Goal: Transaction & Acquisition: Purchase product/service

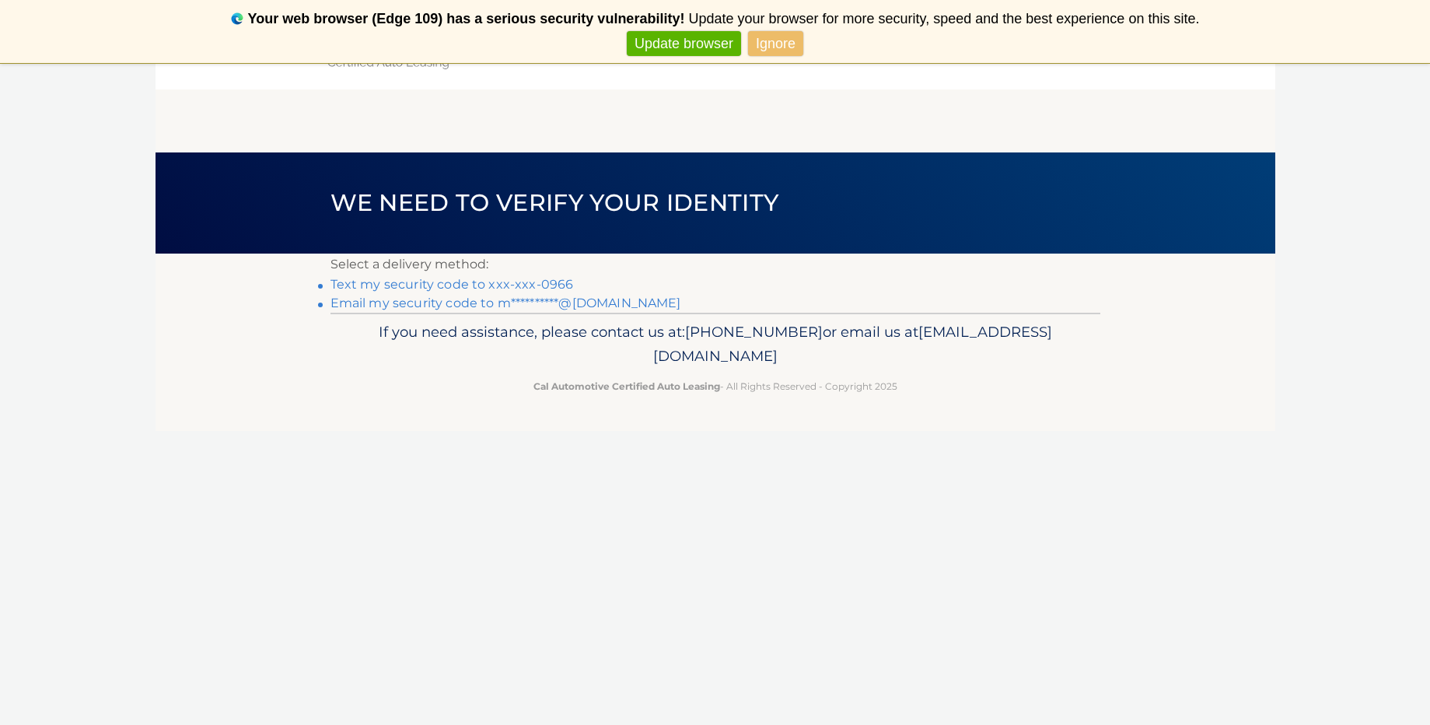
click at [474, 283] on link "Text my security code to xxx-xxx-0966" at bounding box center [452, 284] width 243 height 15
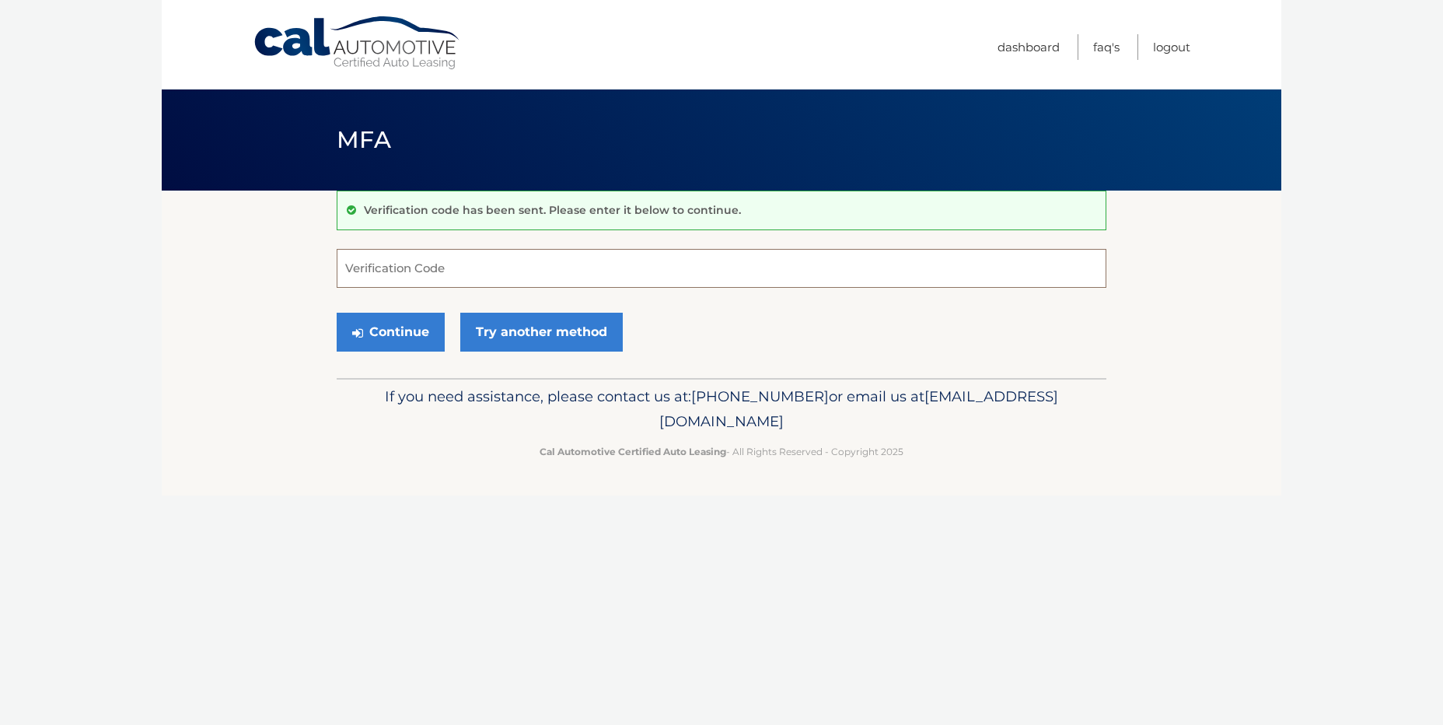
click at [449, 264] on input "Verification Code" at bounding box center [722, 268] width 770 height 39
type input "173847"
click at [405, 342] on button "Continue" at bounding box center [391, 332] width 108 height 39
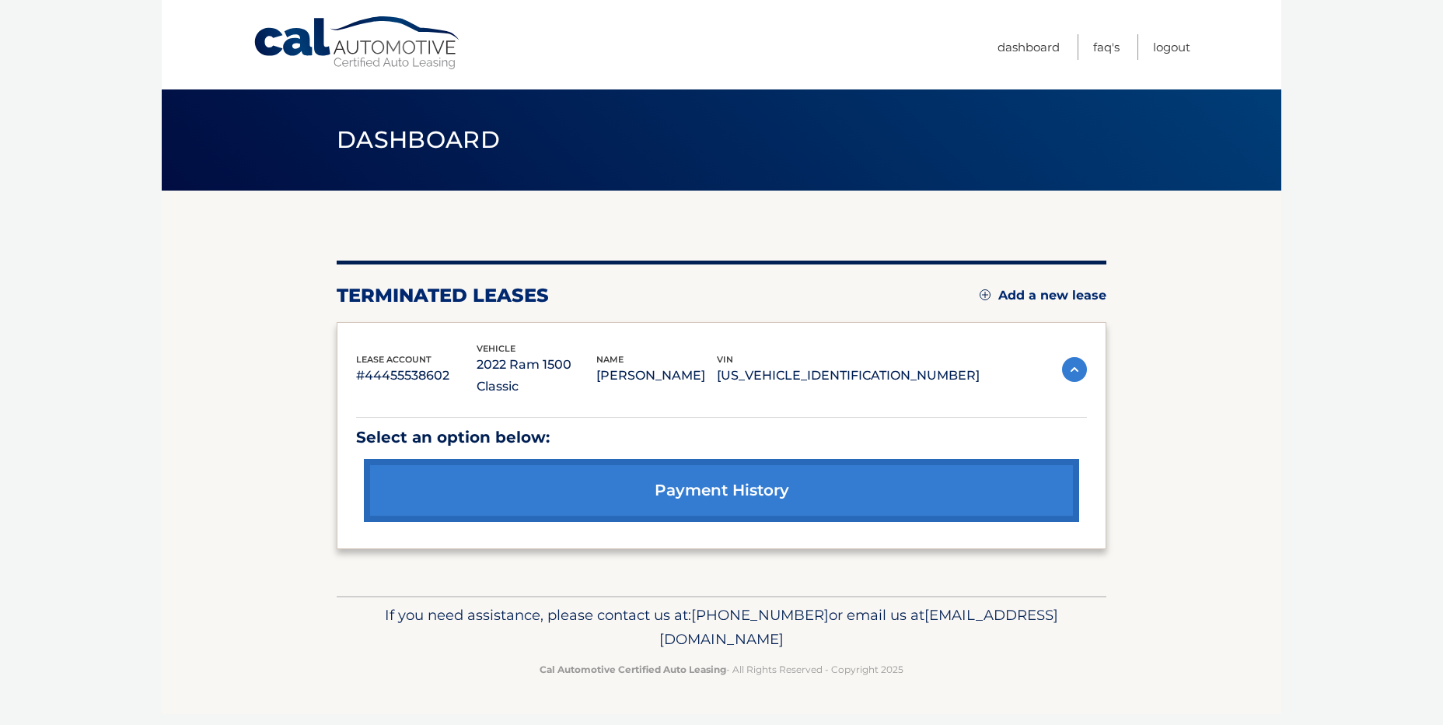
click at [983, 292] on img at bounding box center [985, 294] width 11 height 11
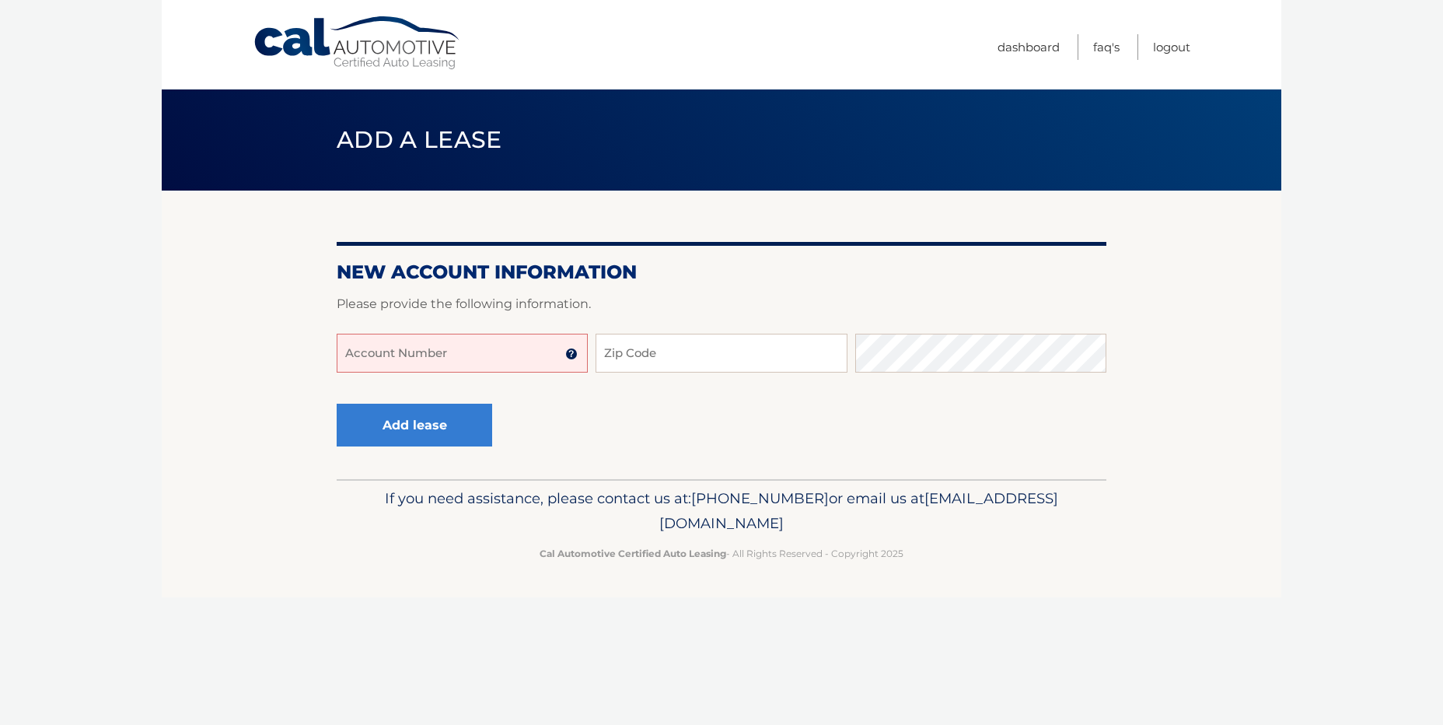
click at [447, 348] on input "Account Number" at bounding box center [462, 353] width 251 height 39
type input "44456014117"
click at [682, 360] on input "Zip Code" at bounding box center [721, 353] width 251 height 39
type input "14043"
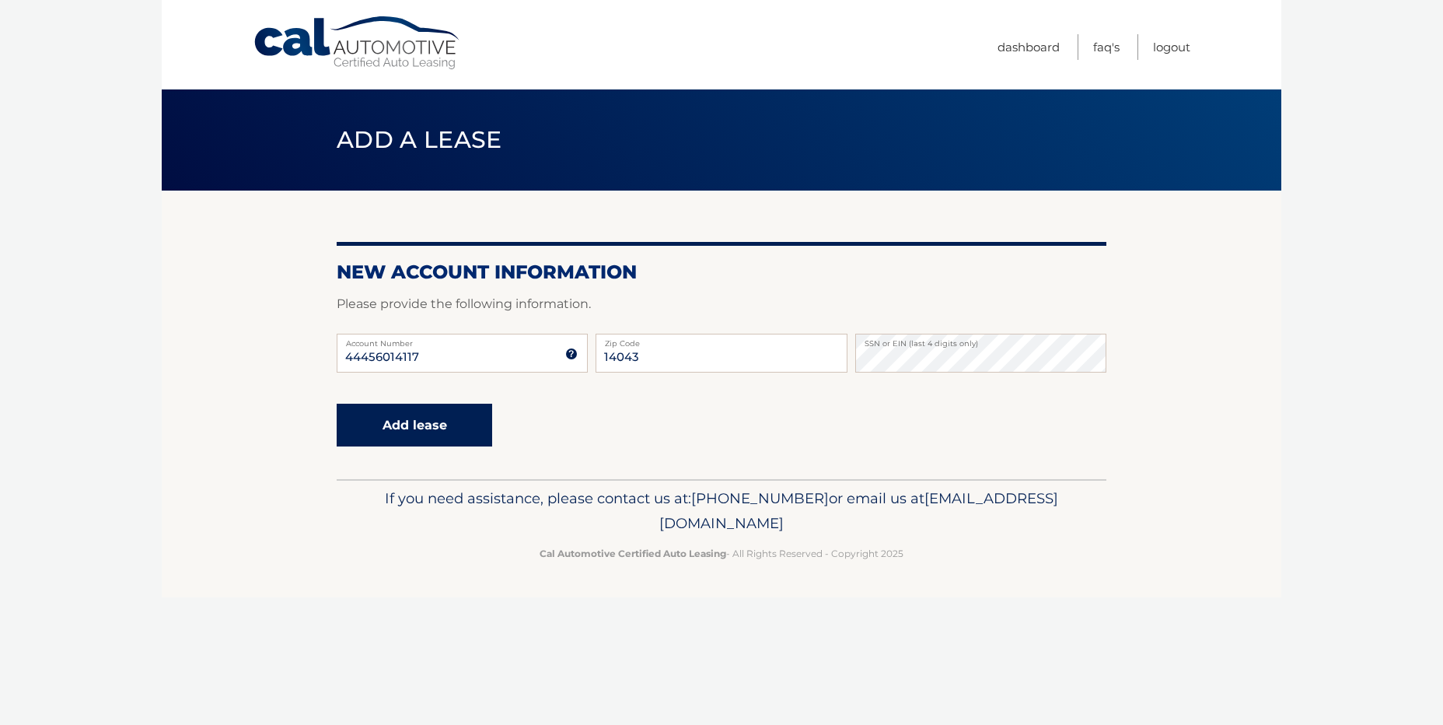
click at [451, 422] on button "Add lease" at bounding box center [415, 425] width 156 height 43
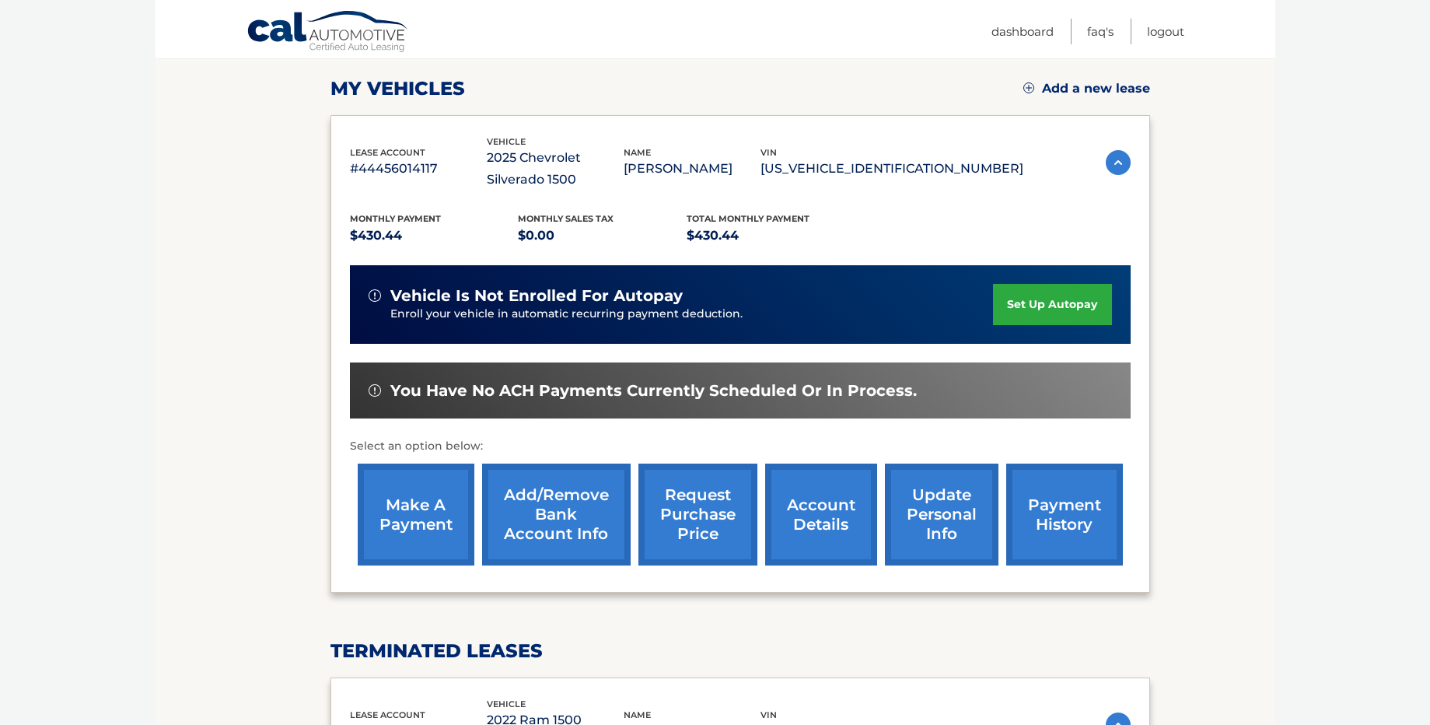
scroll to position [217, 0]
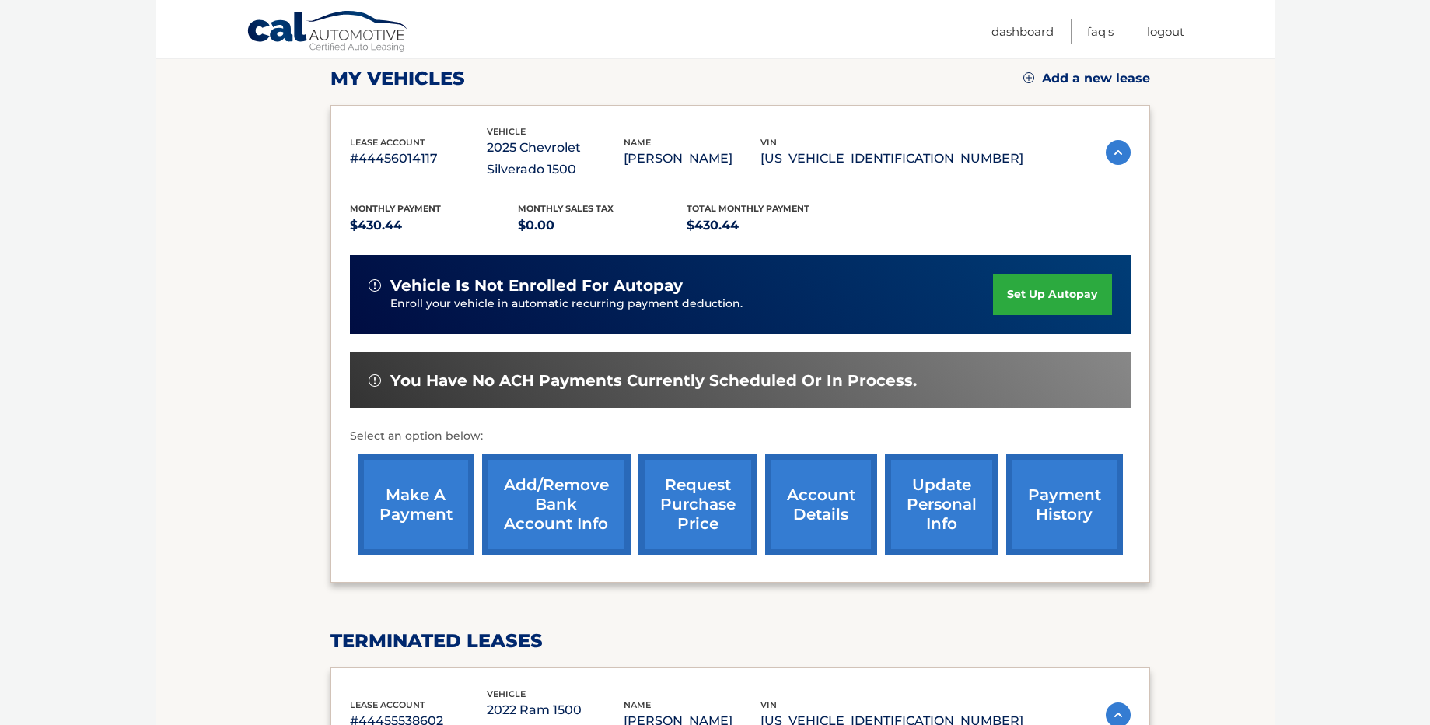
click at [410, 502] on link "make a payment" at bounding box center [416, 504] width 117 height 102
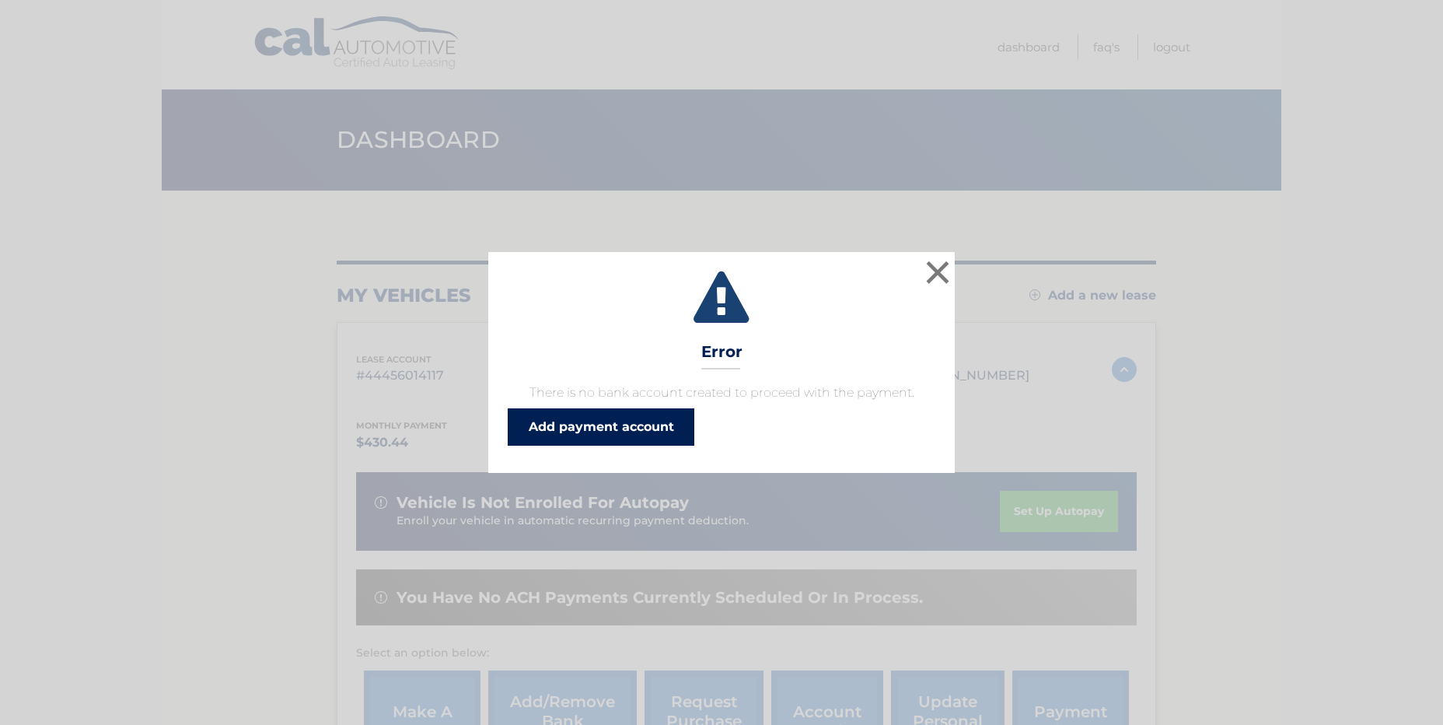
click at [589, 431] on link "Add payment account" at bounding box center [601, 426] width 187 height 37
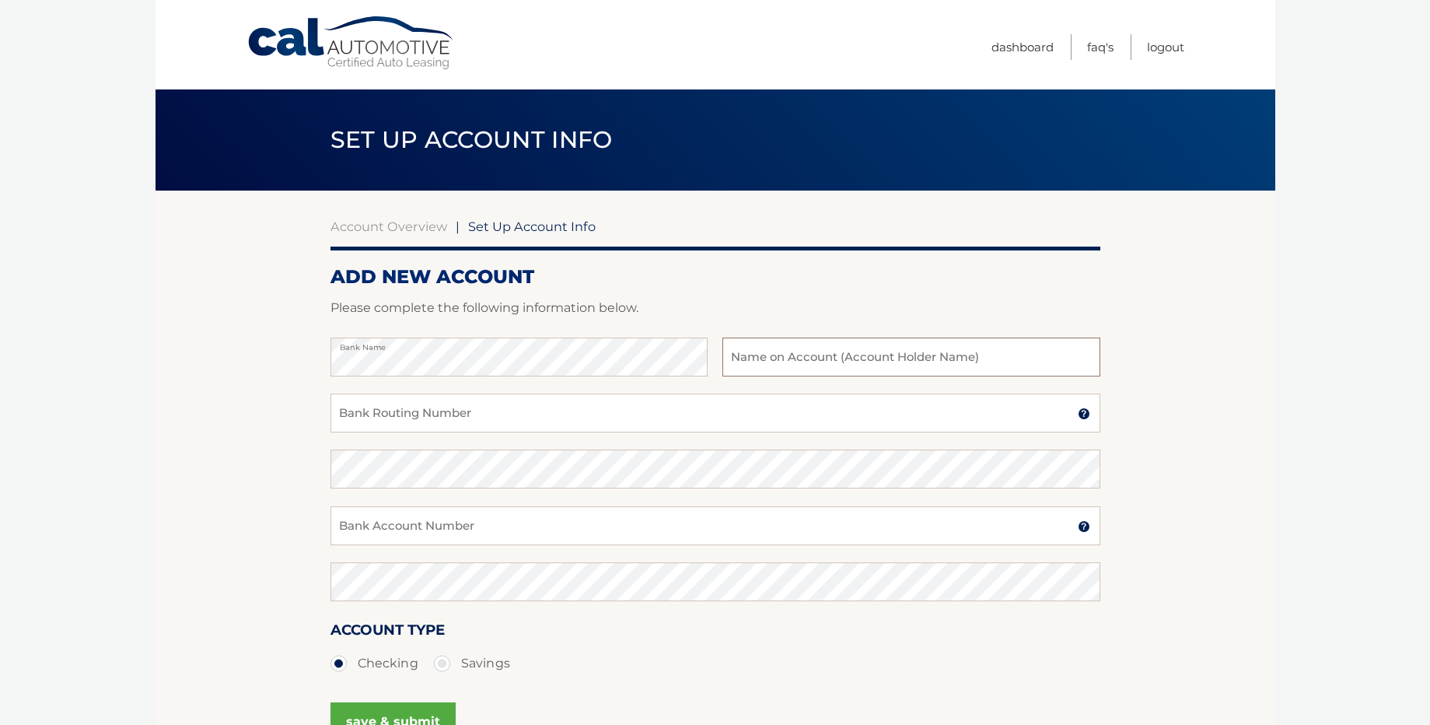
click at [893, 358] on input "text" at bounding box center [910, 357] width 377 height 39
type input "david kasprzyk"
click at [528, 418] on input "Bank Routing Number" at bounding box center [716, 413] width 770 height 39
type input "222371054"
click at [443, 530] on input "Bank Account Number" at bounding box center [716, 525] width 770 height 39
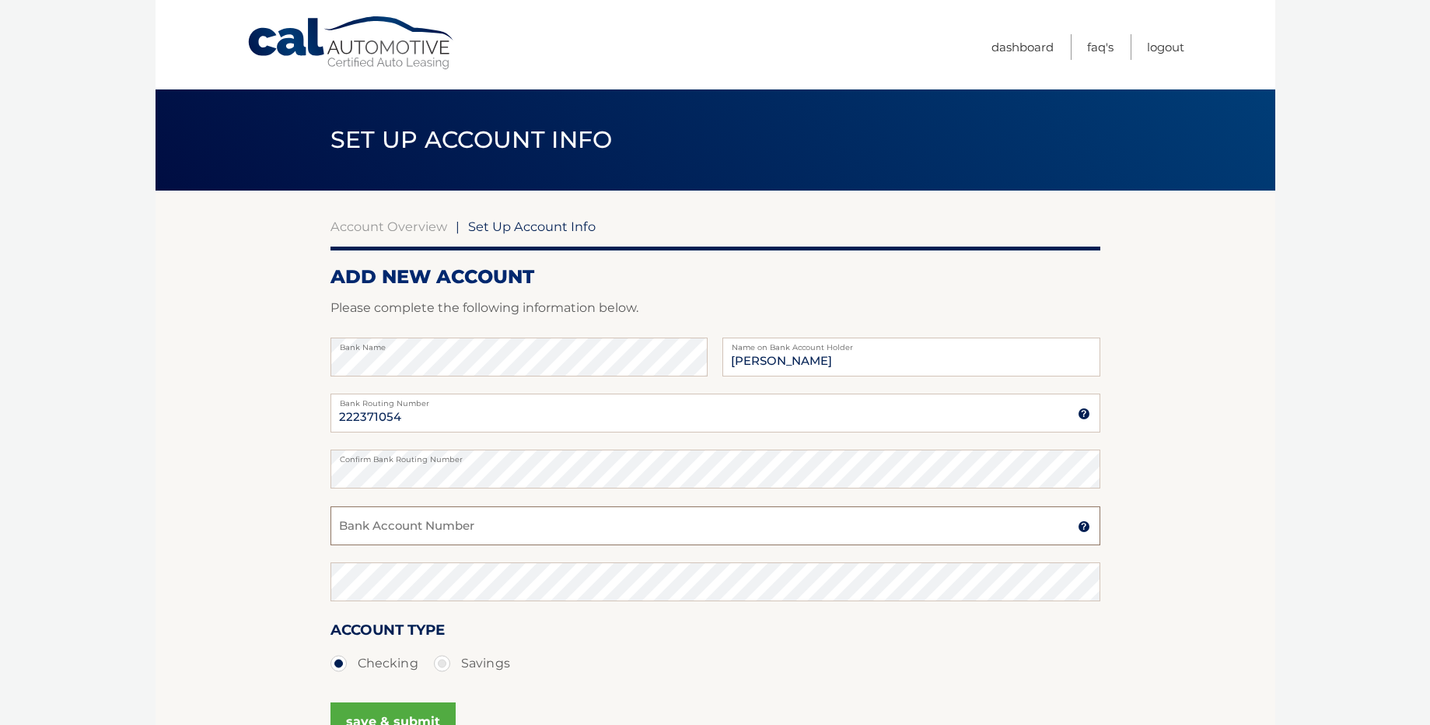
type input "7270452517"
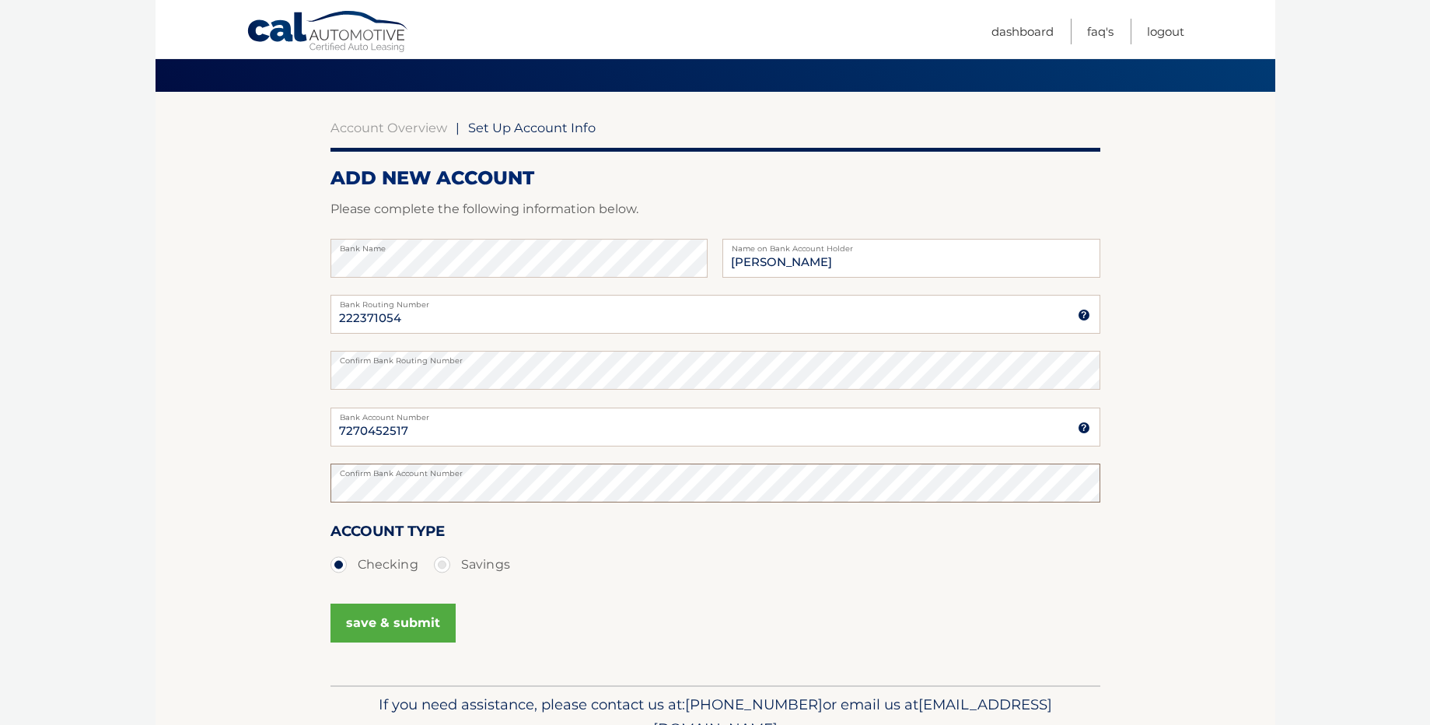
scroll to position [108, 0]
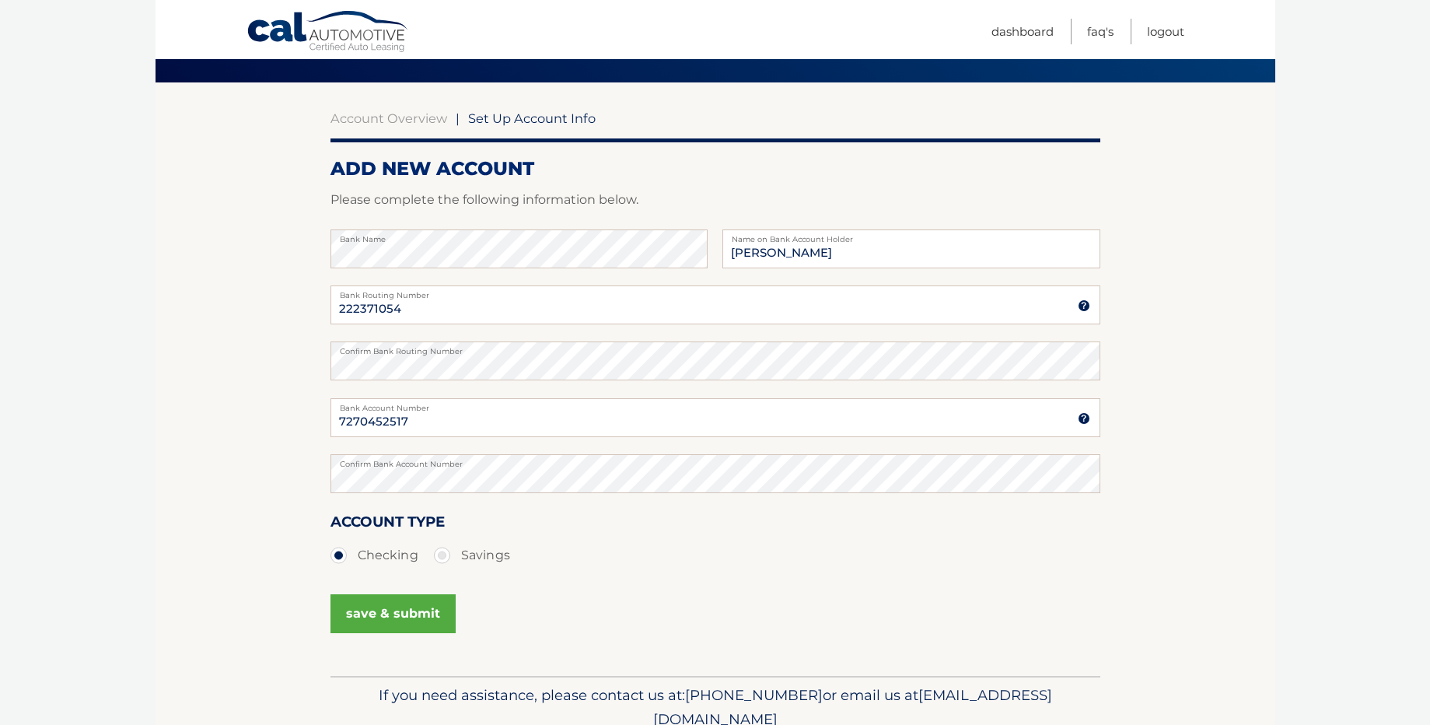
click at [428, 607] on button "save & submit" at bounding box center [393, 613] width 125 height 39
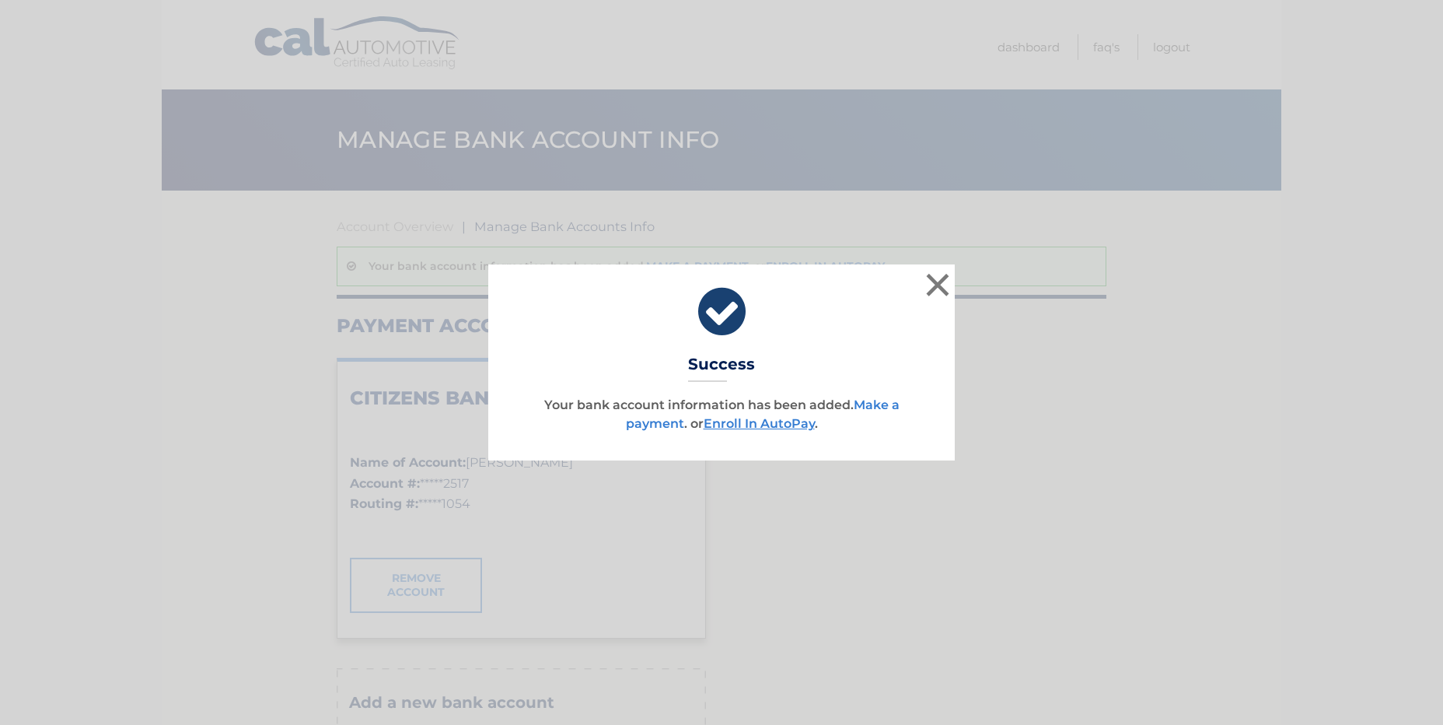
click at [878, 406] on link "Make a payment" at bounding box center [763, 413] width 274 height 33
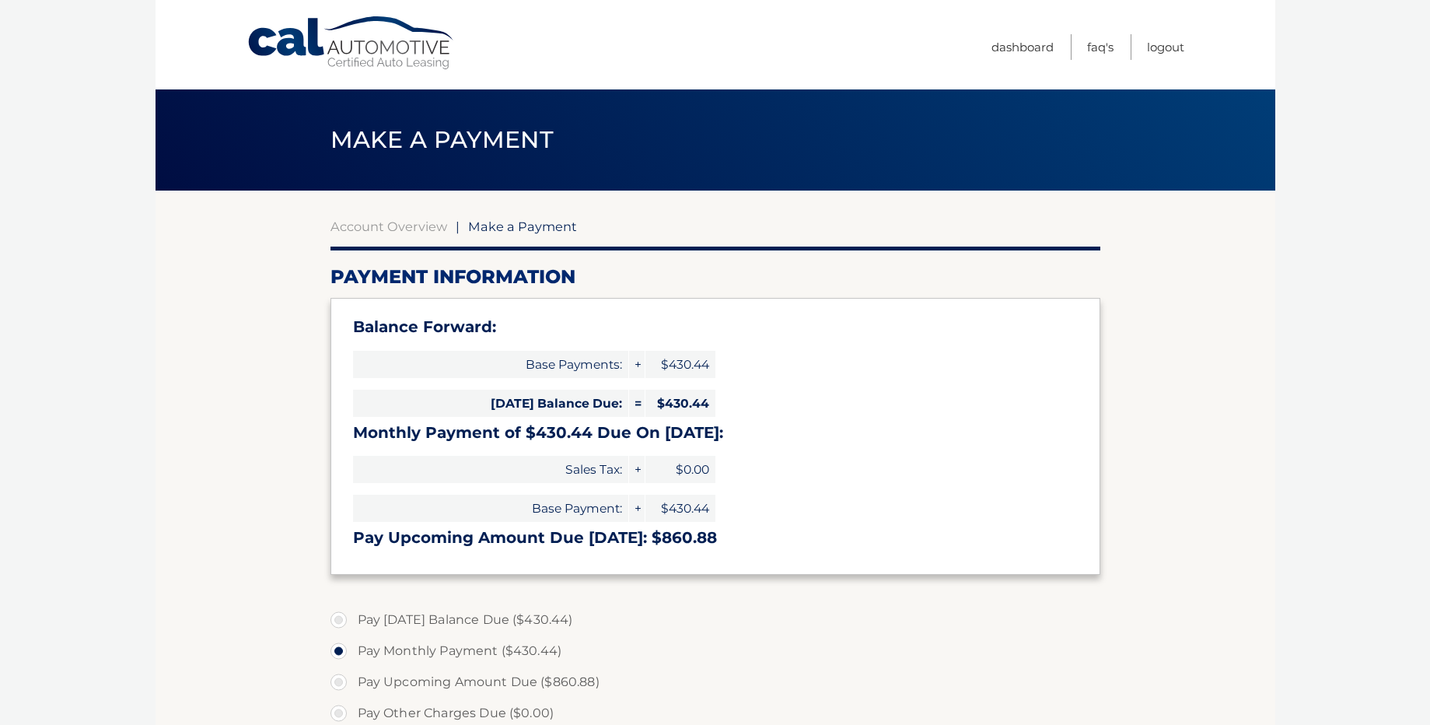
select select "YzE0YmIzYzgtM2FkMy00ZDU3LTg5YWEtYWM5ODI4M2IxYzQ4"
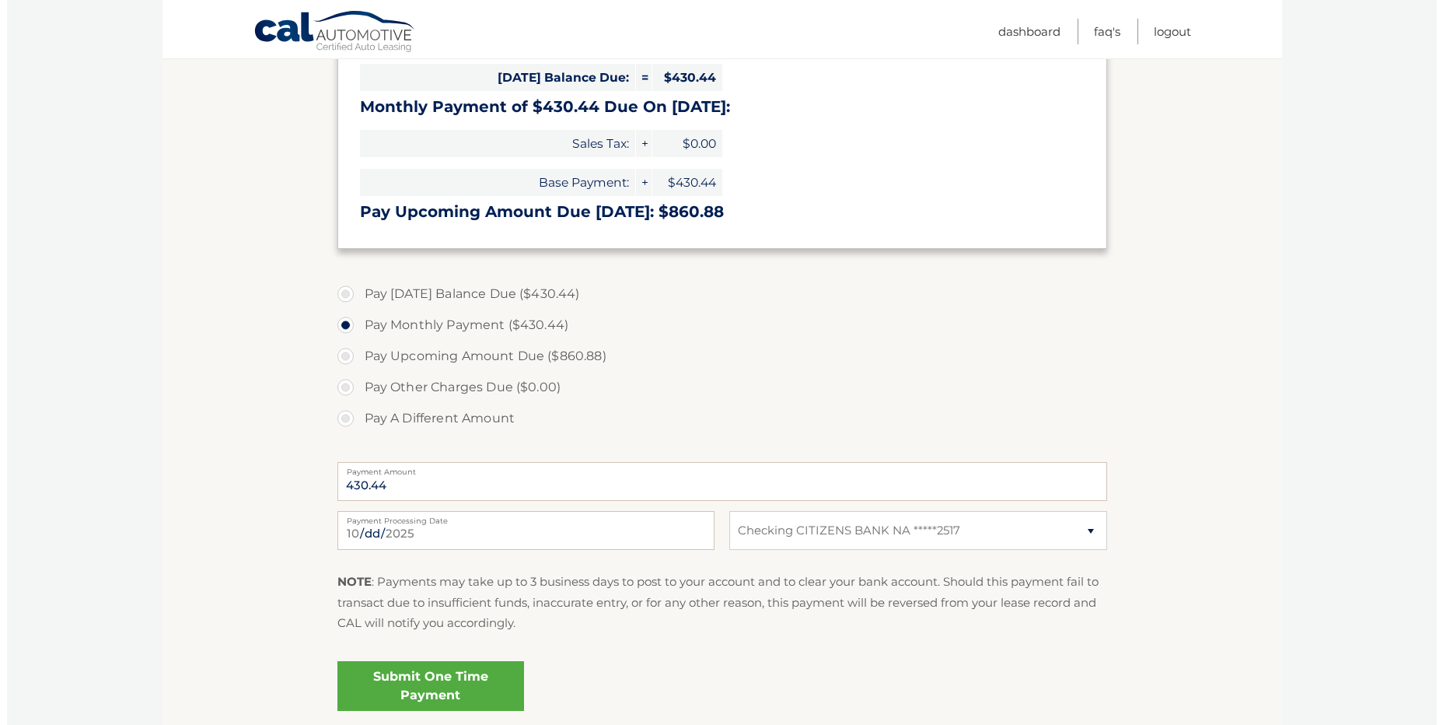
scroll to position [435, 0]
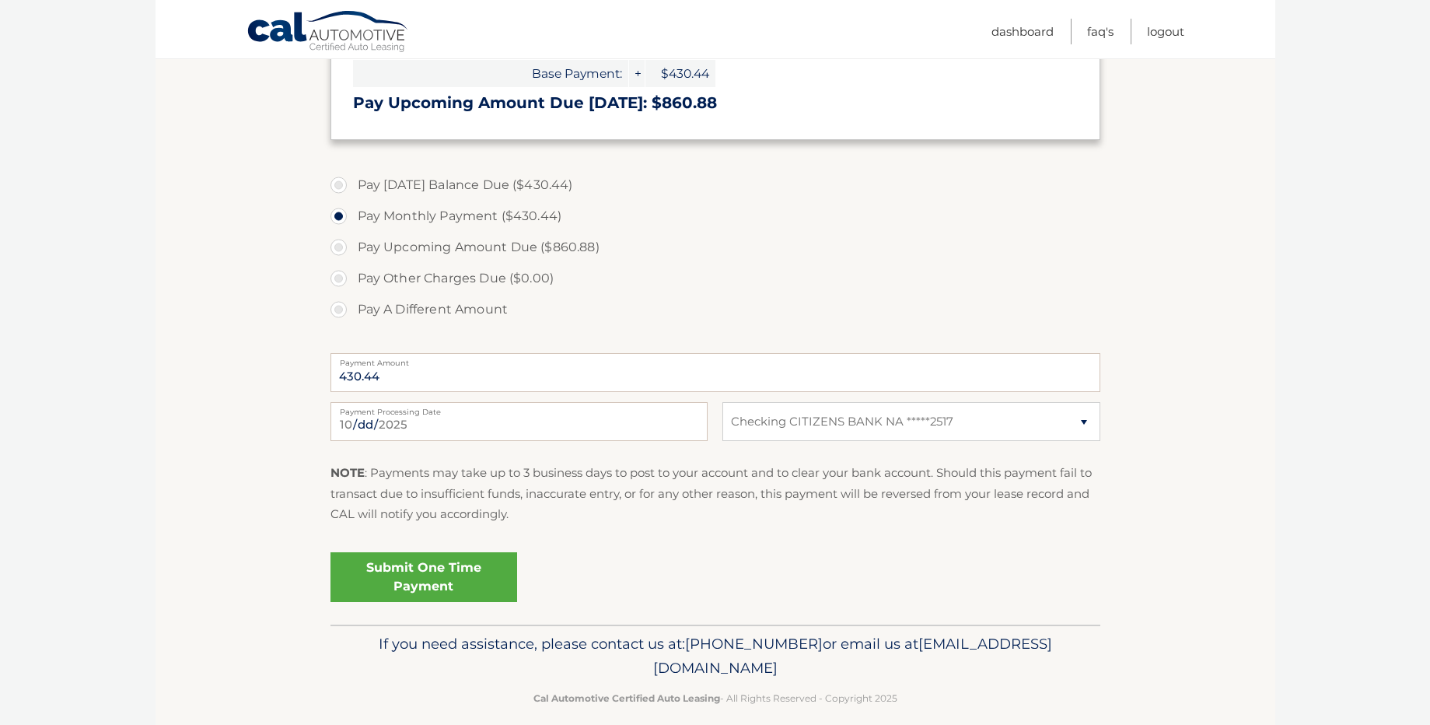
click at [441, 569] on link "Submit One Time Payment" at bounding box center [424, 577] width 187 height 50
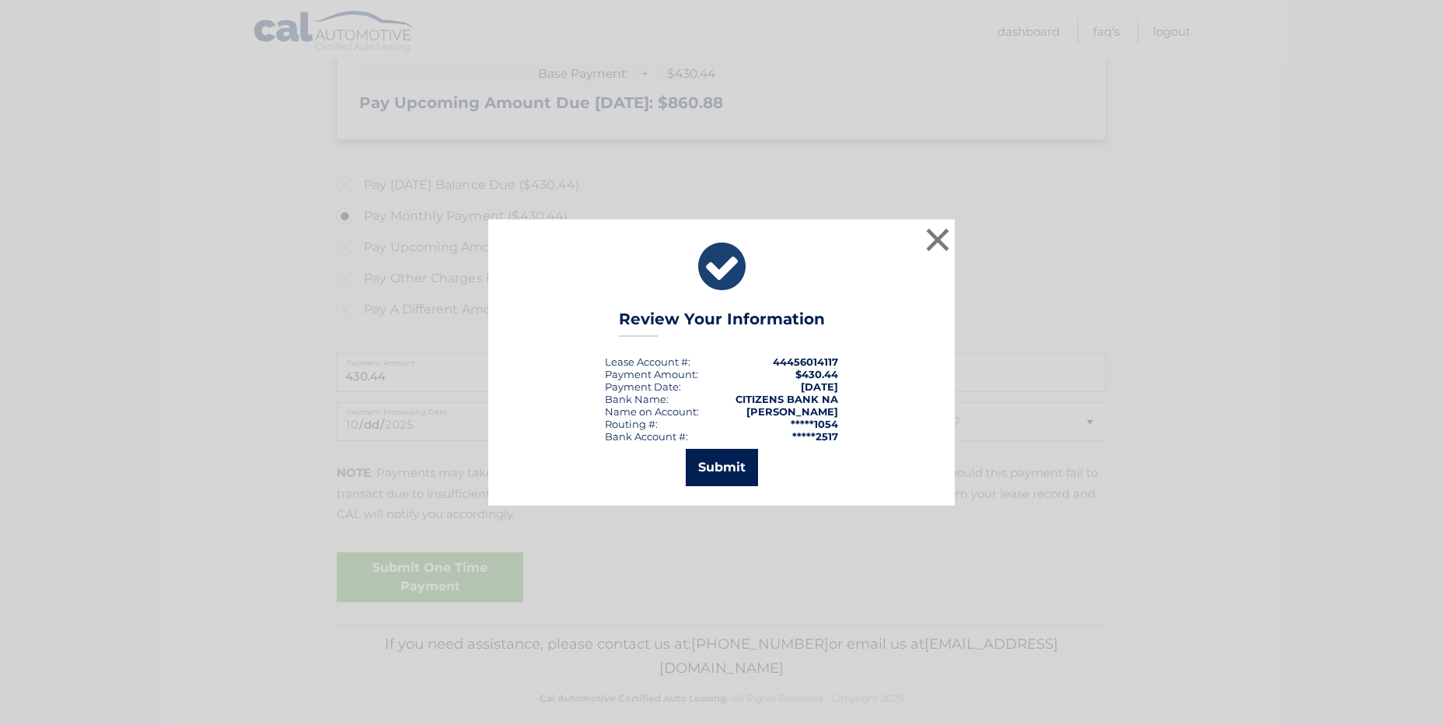
click at [722, 461] on button "Submit" at bounding box center [722, 467] width 72 height 37
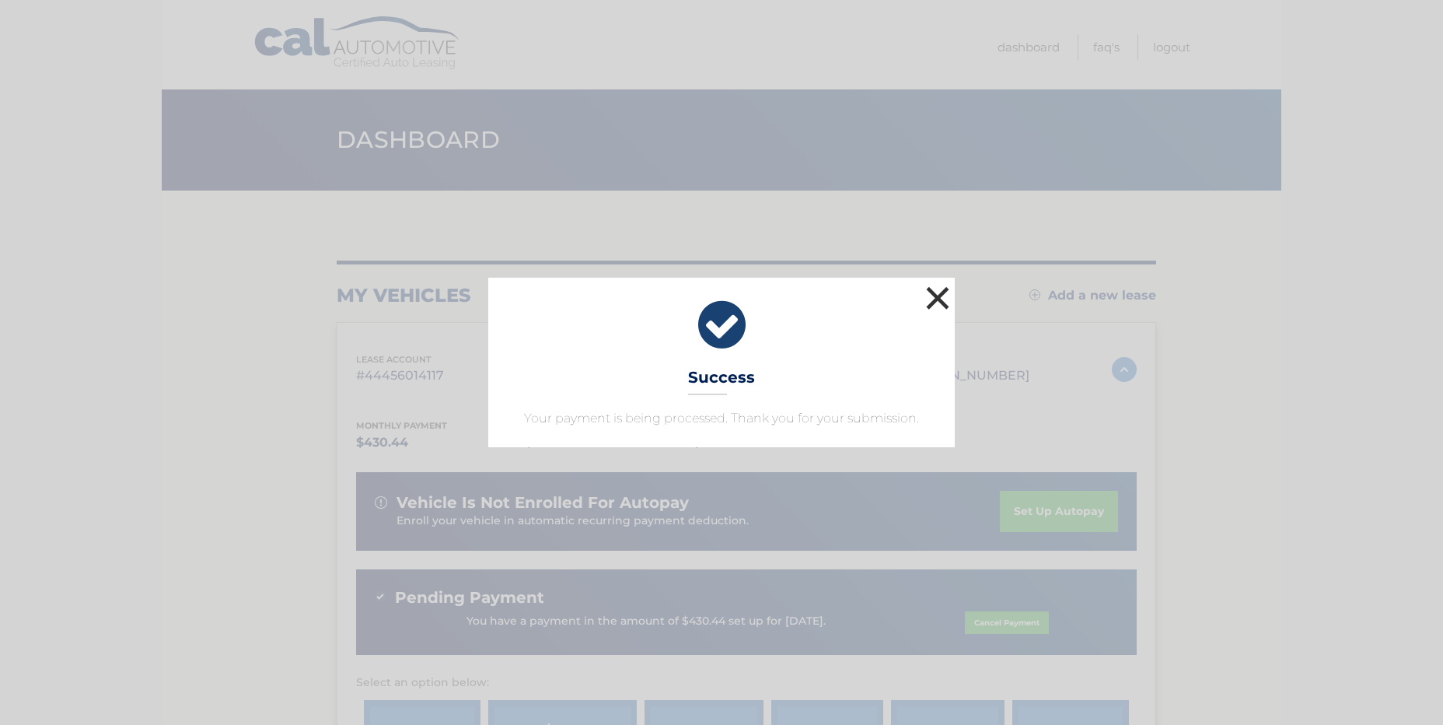
click at [939, 294] on button "×" at bounding box center [937, 297] width 31 height 31
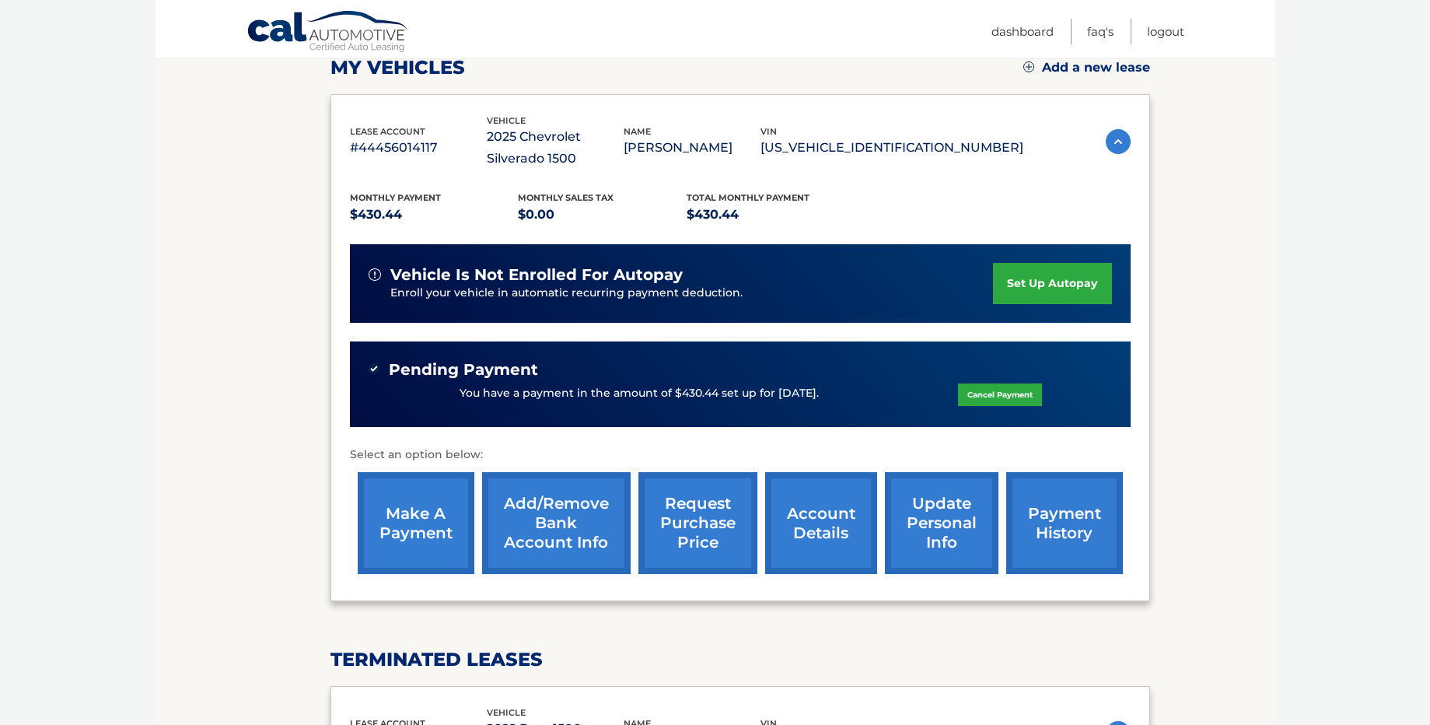
scroll to position [217, 0]
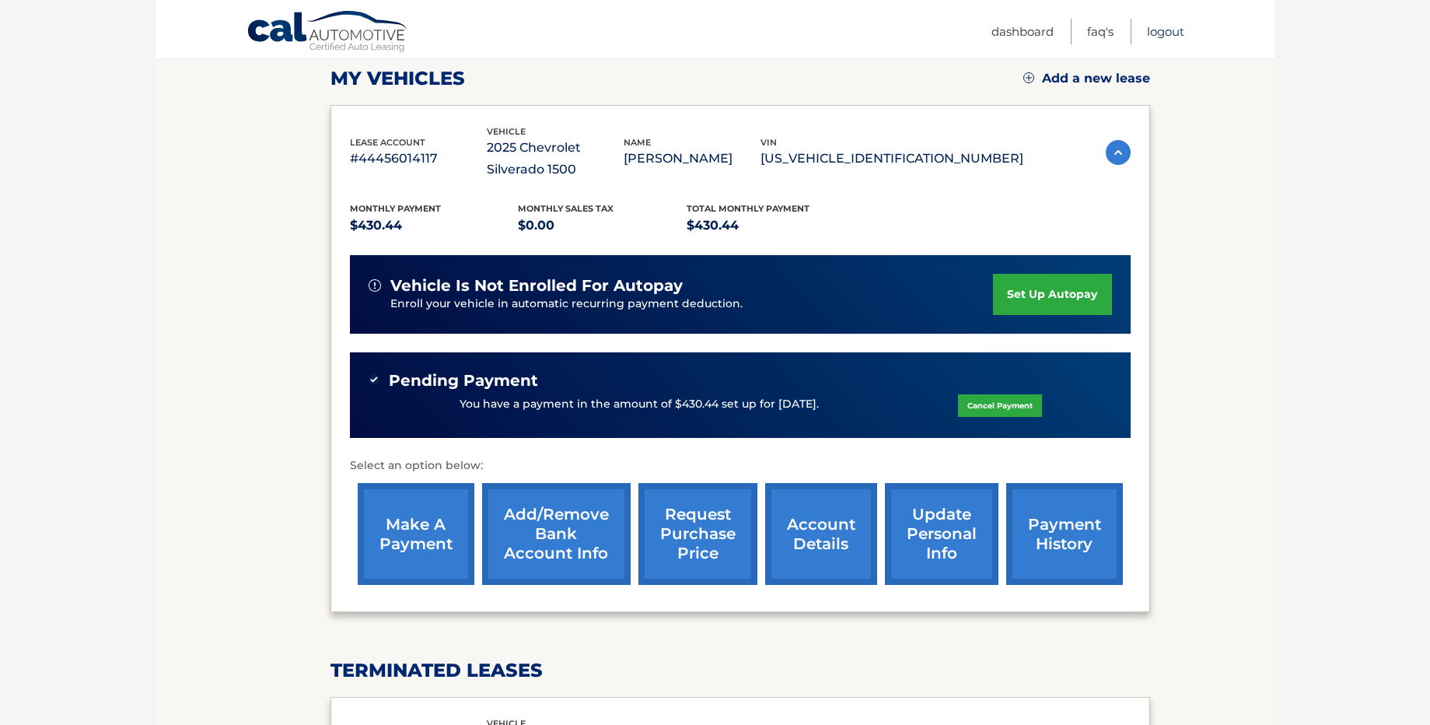
click at [1160, 32] on link "Logout" at bounding box center [1165, 32] width 37 height 26
